Goal: Task Accomplishment & Management: Manage account settings

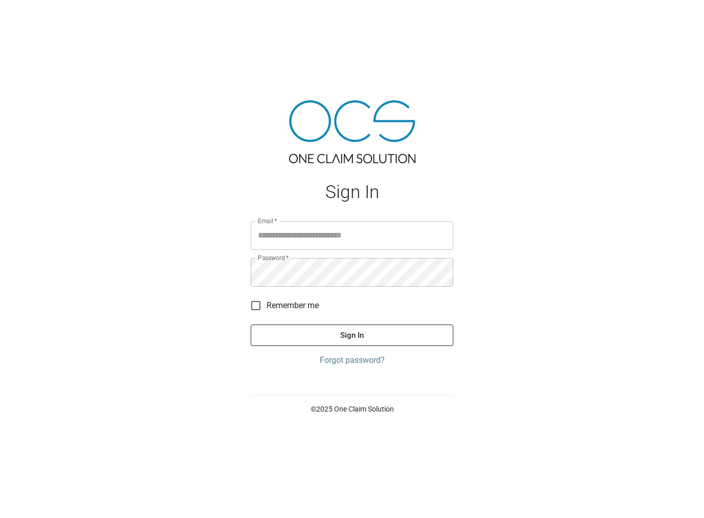
click at [283, 232] on input "Email   *" at bounding box center [352, 235] width 203 height 29
paste input "**********"
type input "**********"
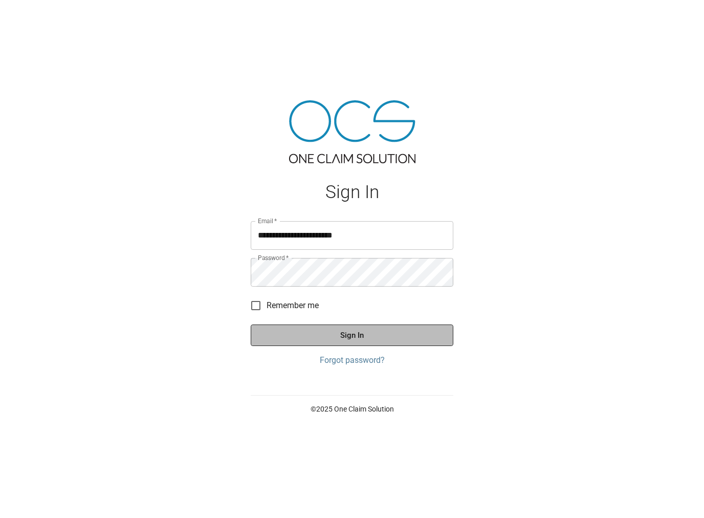
click at [336, 330] on button "Sign In" at bounding box center [352, 334] width 203 height 21
